Goal: Information Seeking & Learning: Check status

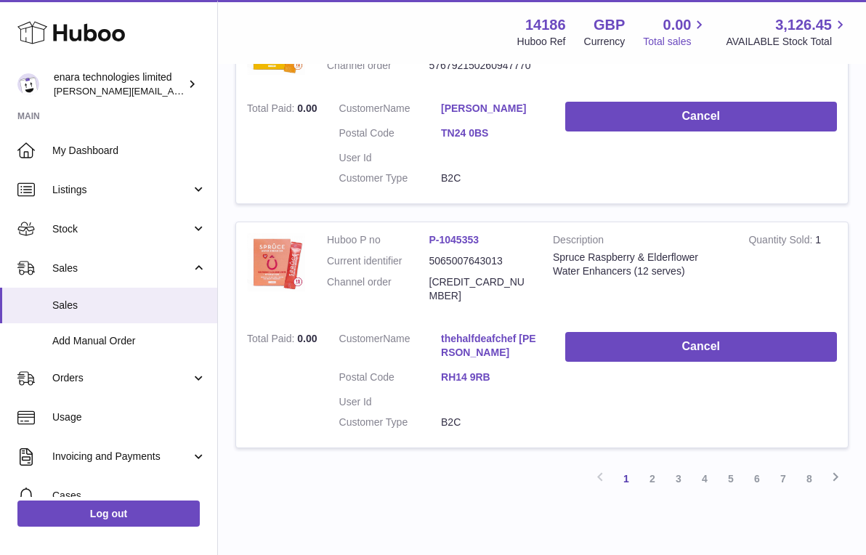
scroll to position [2103, 0]
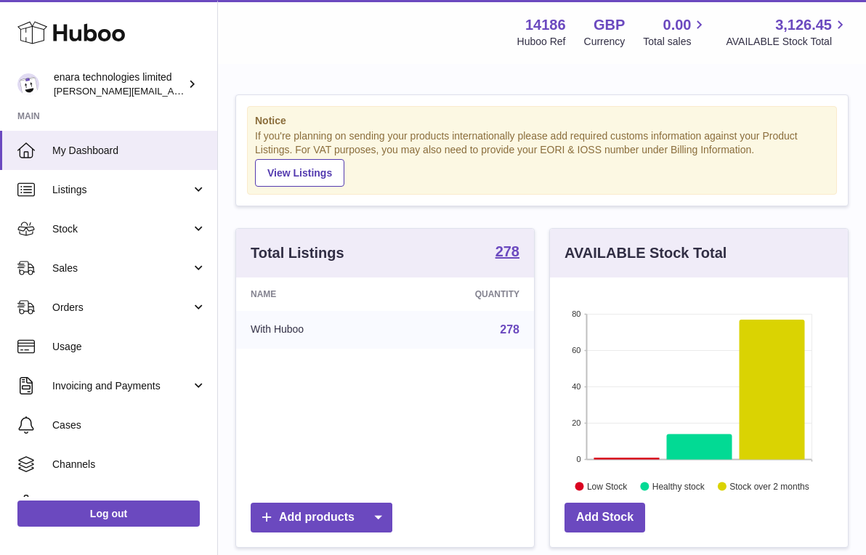
scroll to position [227, 298]
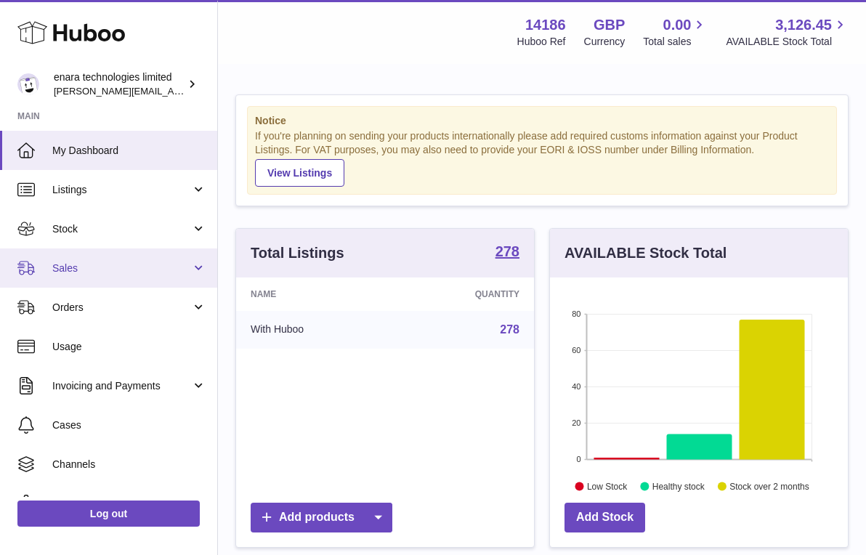
click at [166, 265] on span "Sales" at bounding box center [121, 269] width 139 height 14
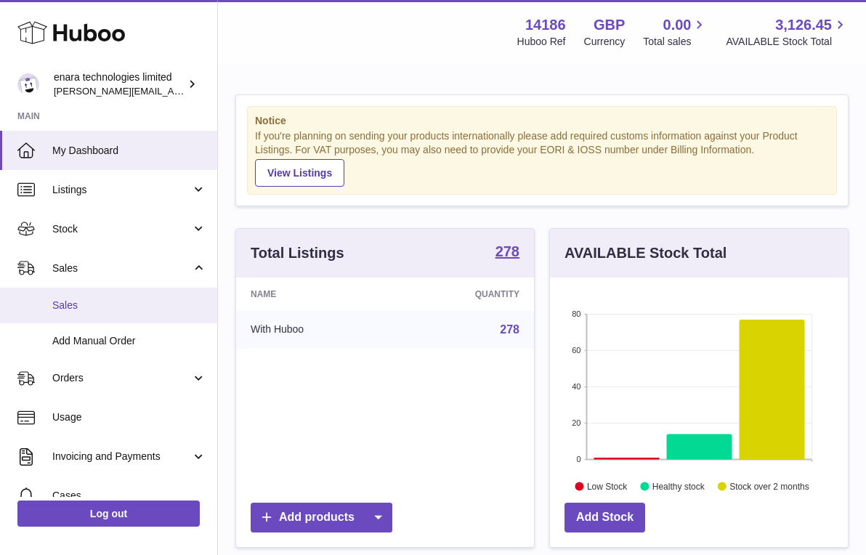
click at [158, 296] on link "Sales" at bounding box center [108, 306] width 217 height 36
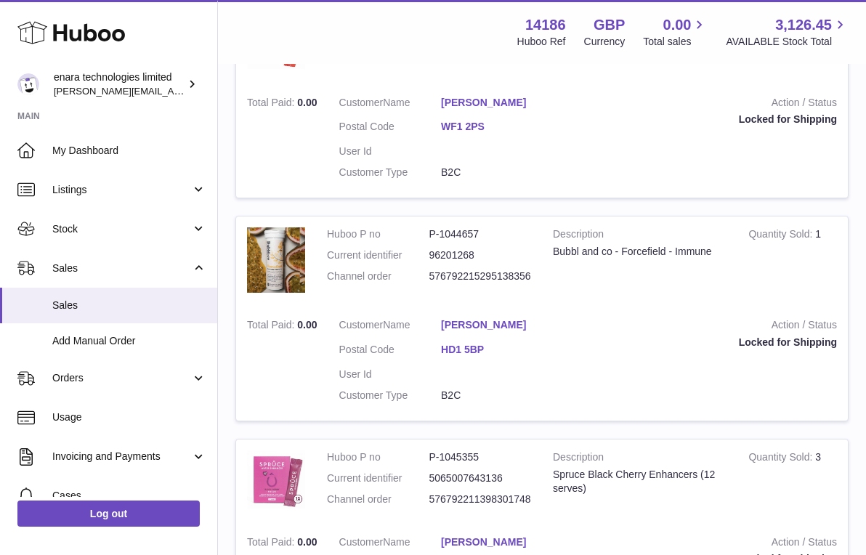
scroll to position [319, 0]
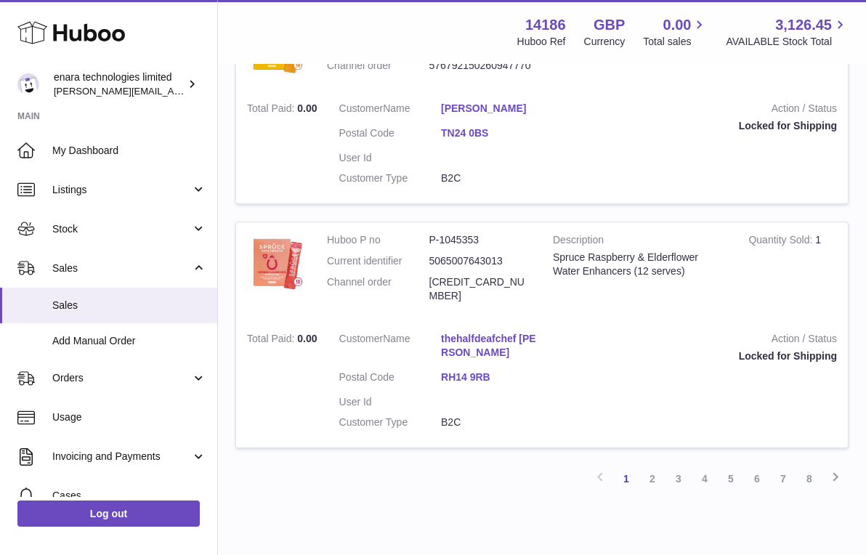
scroll to position [2103, 0]
click at [520, 466] on div "Previous 1 2 3 4 5 6 7 8 Next" at bounding box center [541, 479] width 613 height 26
click at [812, 466] on link "8" at bounding box center [809, 479] width 26 height 26
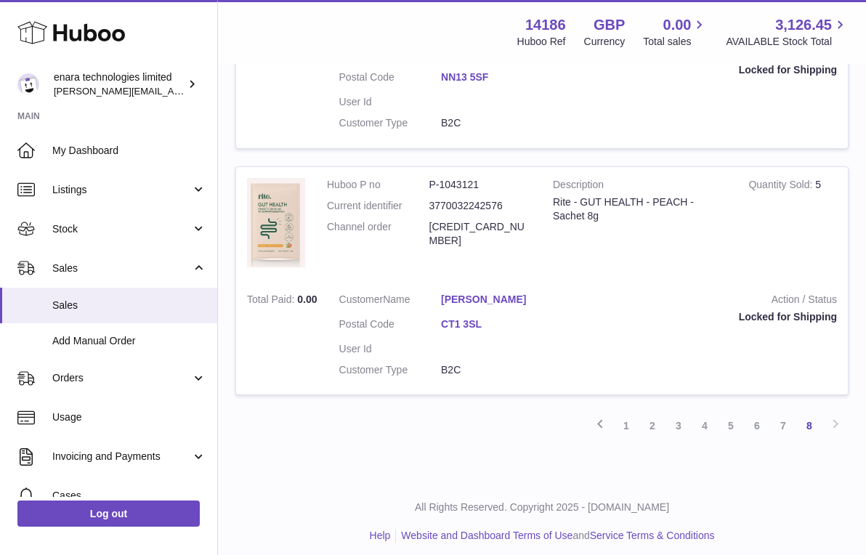
scroll to position [404, 0]
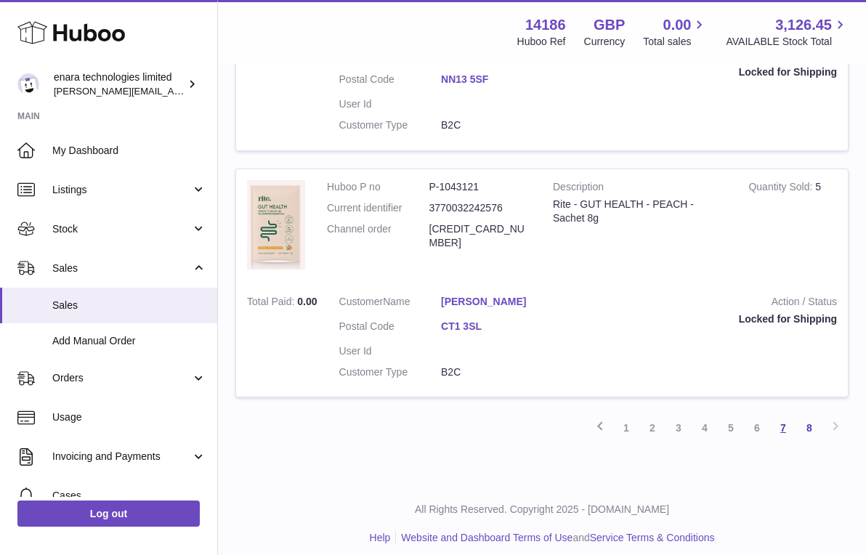
click at [789, 424] on link "7" at bounding box center [783, 428] width 26 height 26
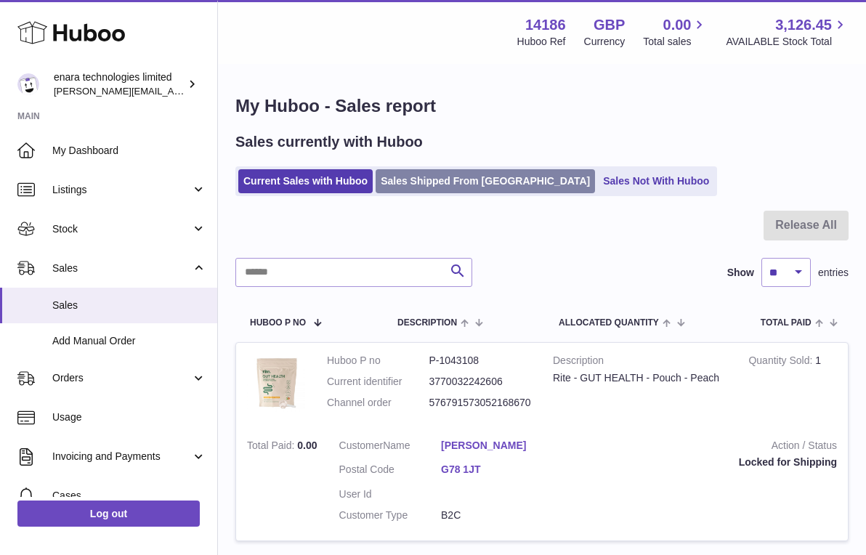
click at [466, 172] on link "Sales Shipped From [GEOGRAPHIC_DATA]" at bounding box center [485, 181] width 219 height 24
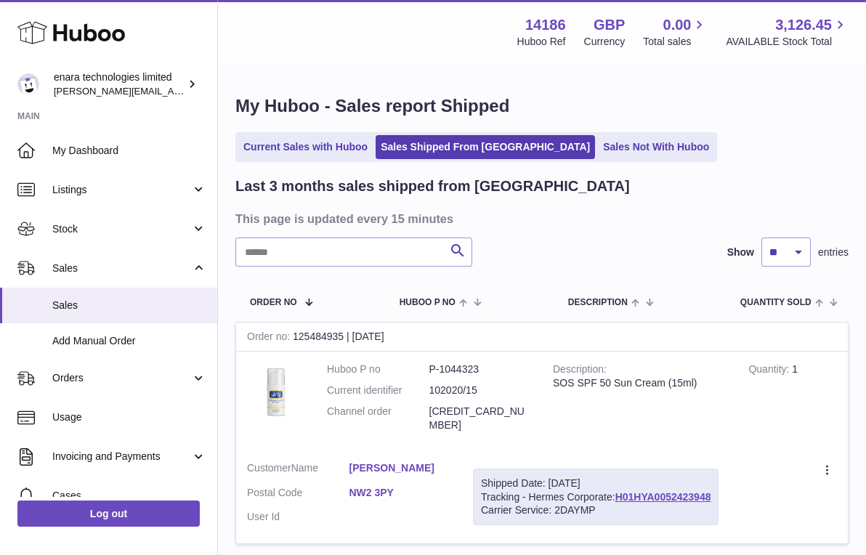
click at [505, 409] on dd "[CREDIT_CARD_NUMBER]" at bounding box center [480, 419] width 102 height 28
copy dd "[CREDIT_CARD_NUMBER]"
